Goal: Information Seeking & Learning: Learn about a topic

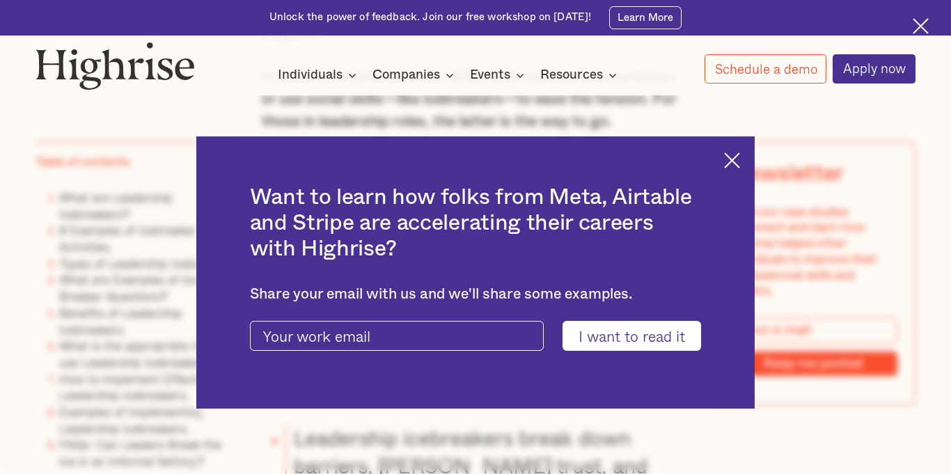
scroll to position [990, 0]
click at [735, 157] on img at bounding box center [732, 160] width 16 height 16
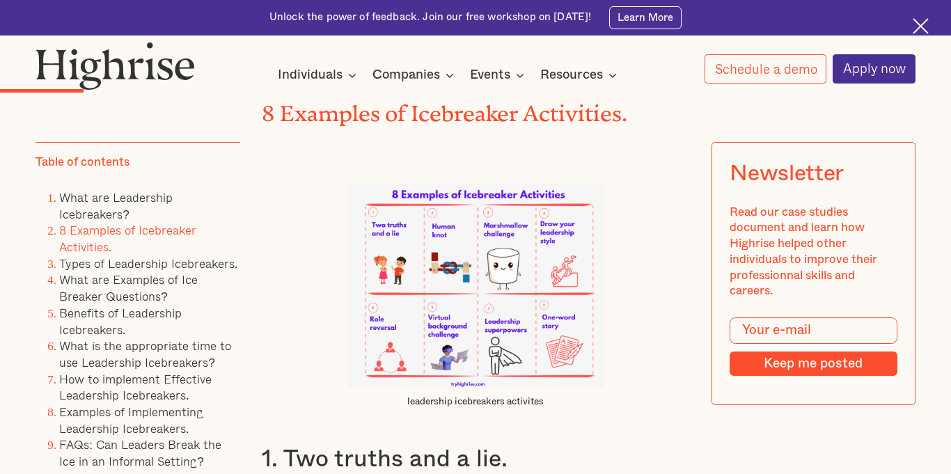
scroll to position [2553, 0]
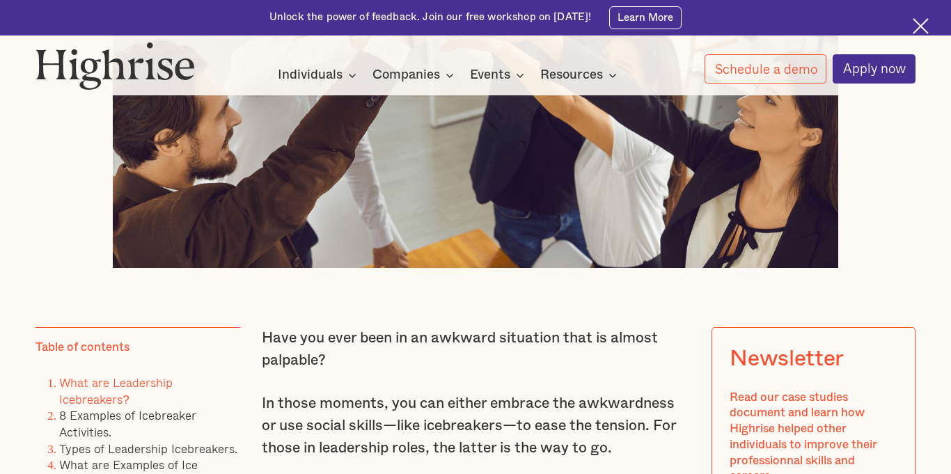
click at [367, 402] on p "In those moments, you can either embrace the awkwardness or use social skills—l…" at bounding box center [475, 426] width 427 height 67
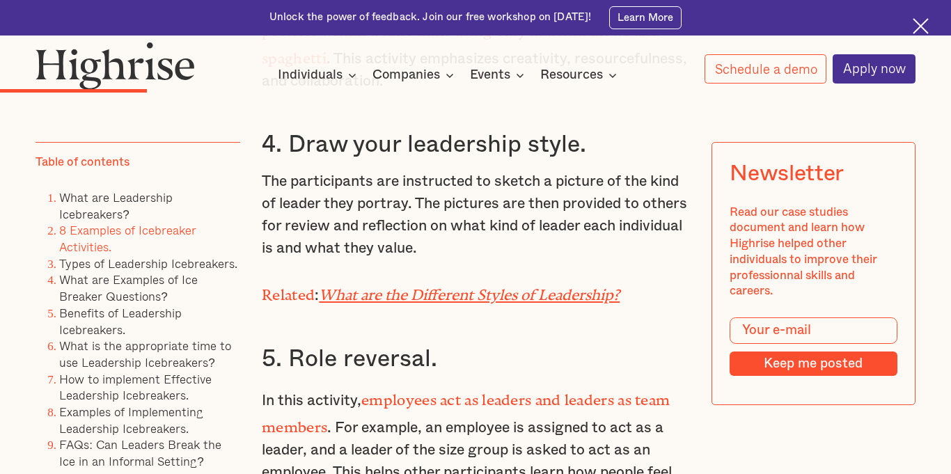
scroll to position [3552, 0]
click at [450, 294] on em "What are the Different Styles of Leadership?" at bounding box center [469, 290] width 301 height 10
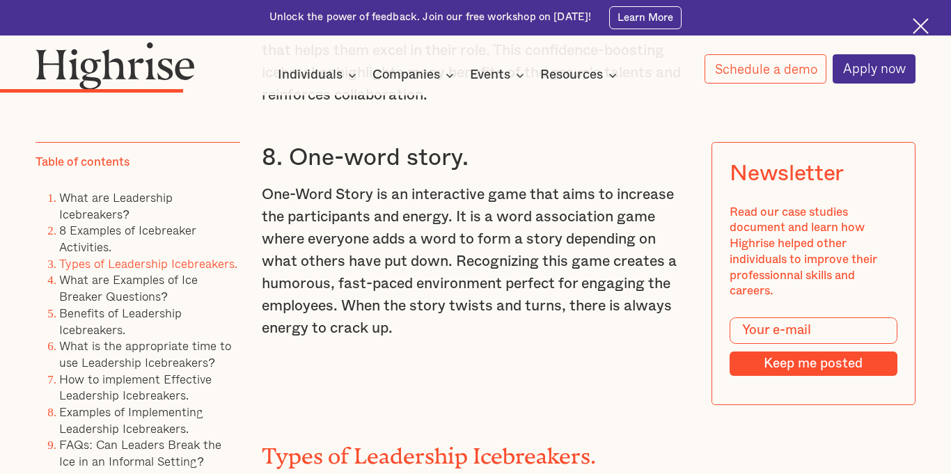
scroll to position [3769, 0]
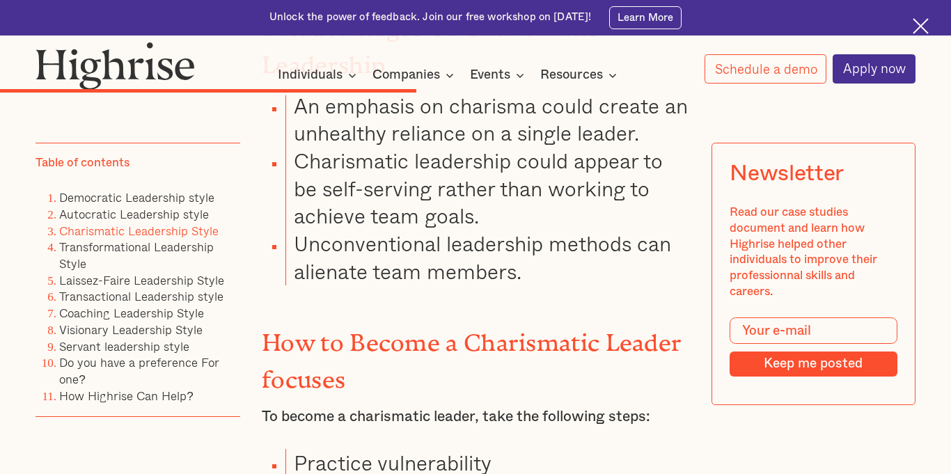
scroll to position [6369, 0]
click at [536, 229] on li "Unconventional leadership methods can alienate team members." at bounding box center [486, 256] width 403 height 55
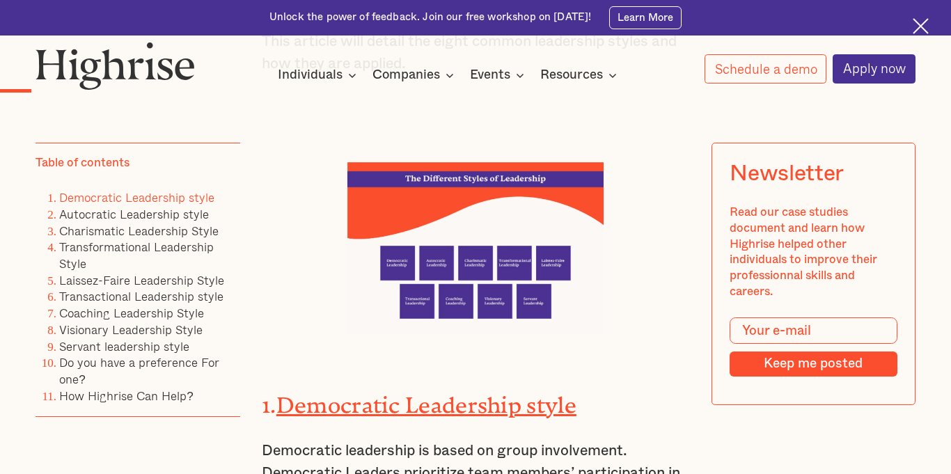
scroll to position [1403, 0]
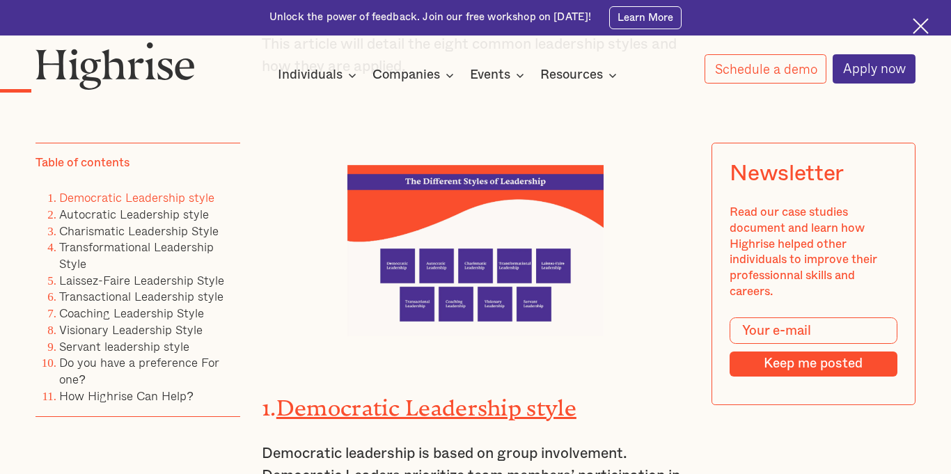
click at [488, 184] on img at bounding box center [475, 250] width 256 height 171
click at [404, 266] on img at bounding box center [475, 250] width 256 height 171
click at [434, 270] on img at bounding box center [475, 250] width 256 height 171
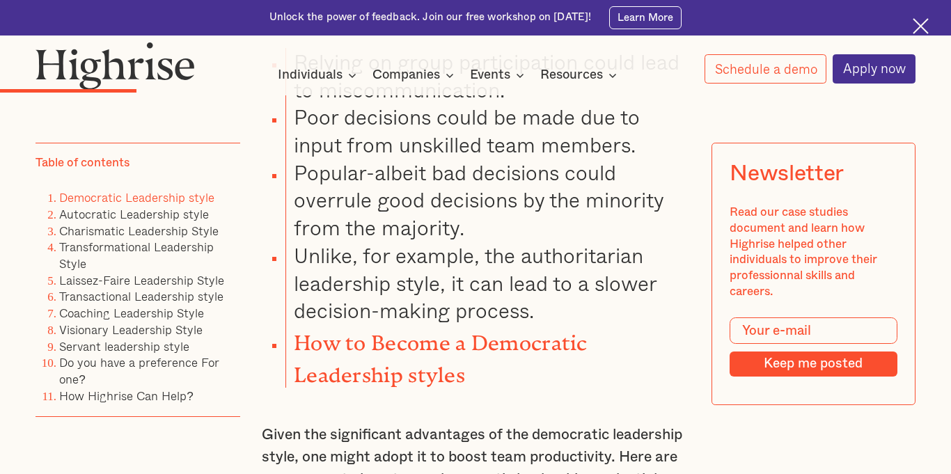
scroll to position [2762, 0]
click at [434, 270] on li "Unlike, for example, the authoritarian leadership style, it can lead to a slowe…" at bounding box center [486, 283] width 403 height 83
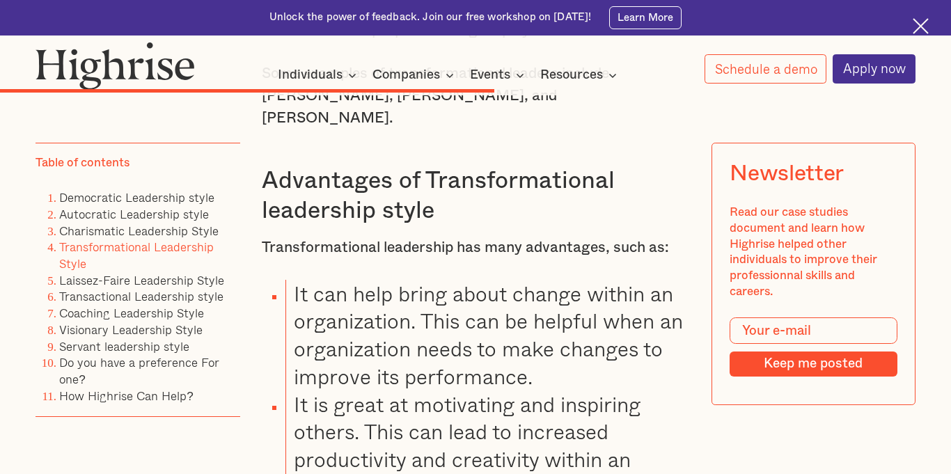
scroll to position [7434, 0]
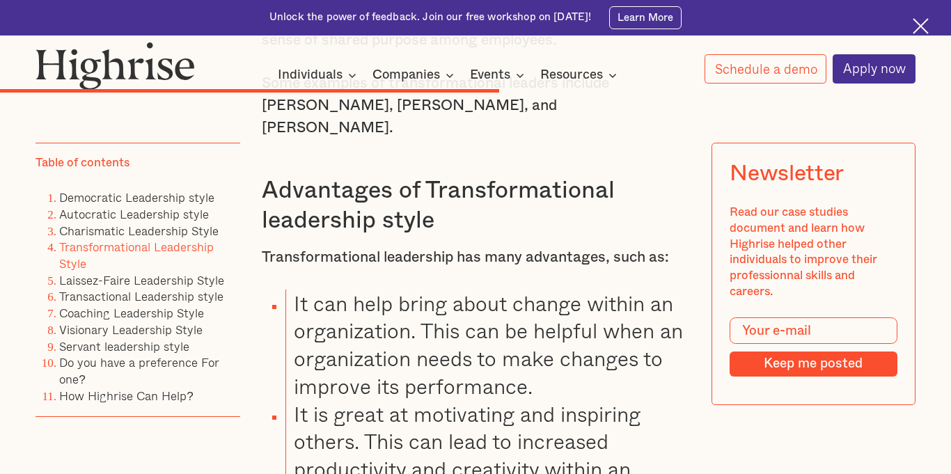
click at [434, 290] on li "It can help bring about change within an organization. This can be helpful when…" at bounding box center [486, 345] width 403 height 111
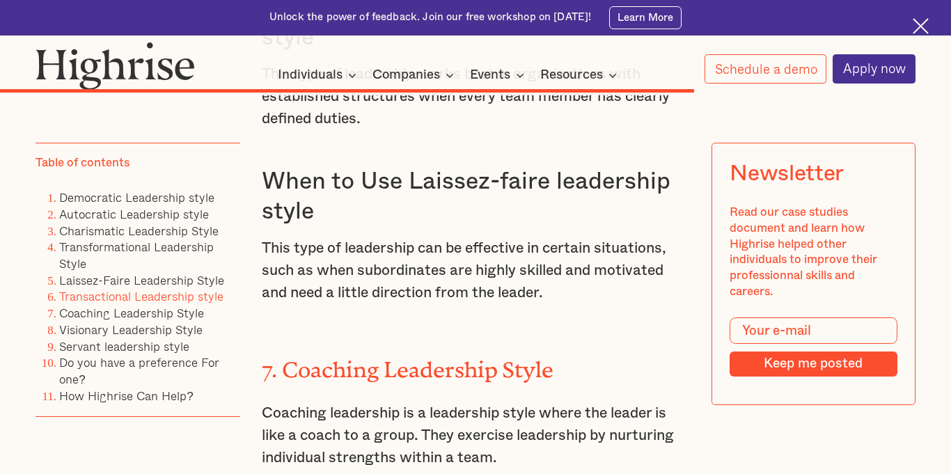
scroll to position [9946, 0]
